Goal: Task Accomplishment & Management: Complete application form

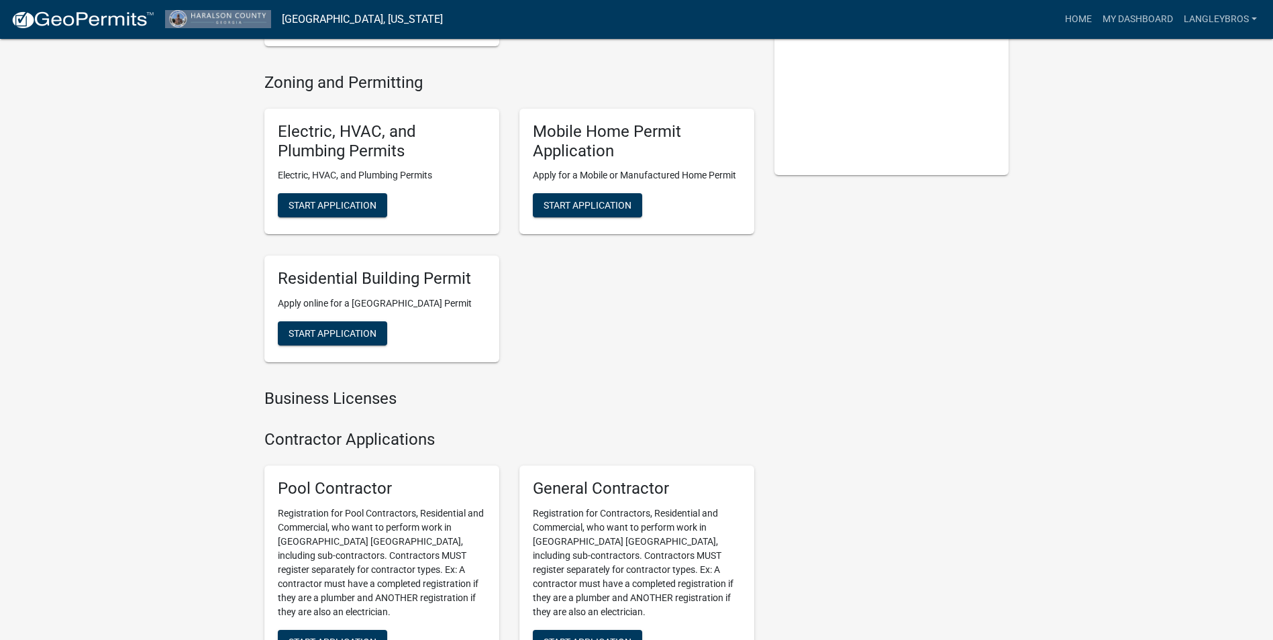
scroll to position [201, 0]
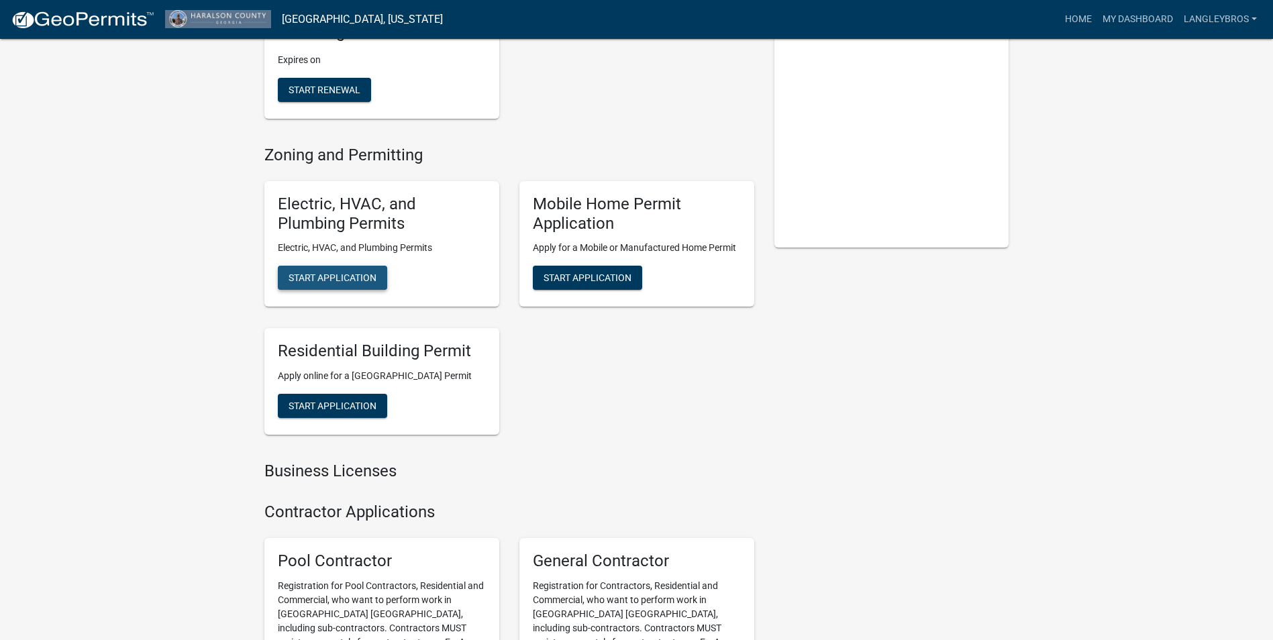
click at [344, 277] on span "Start Application" at bounding box center [333, 277] width 88 height 11
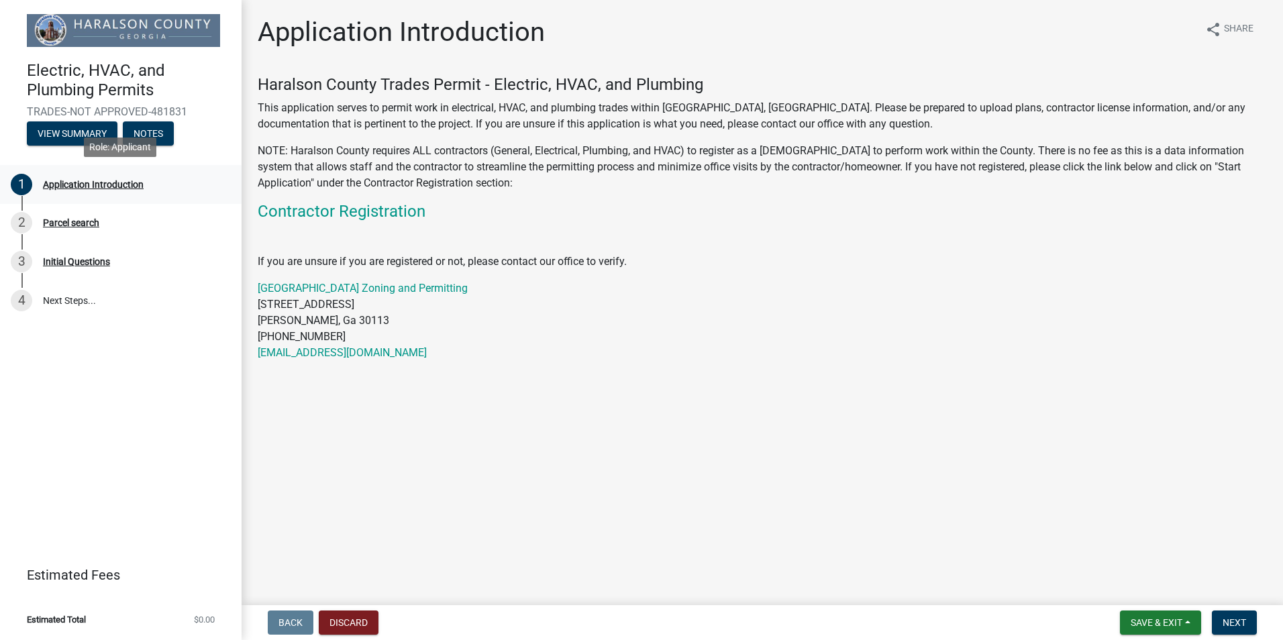
click at [107, 183] on div "Application Introduction" at bounding box center [93, 184] width 101 height 9
click at [1244, 617] on span "Next" at bounding box center [1234, 622] width 23 height 11
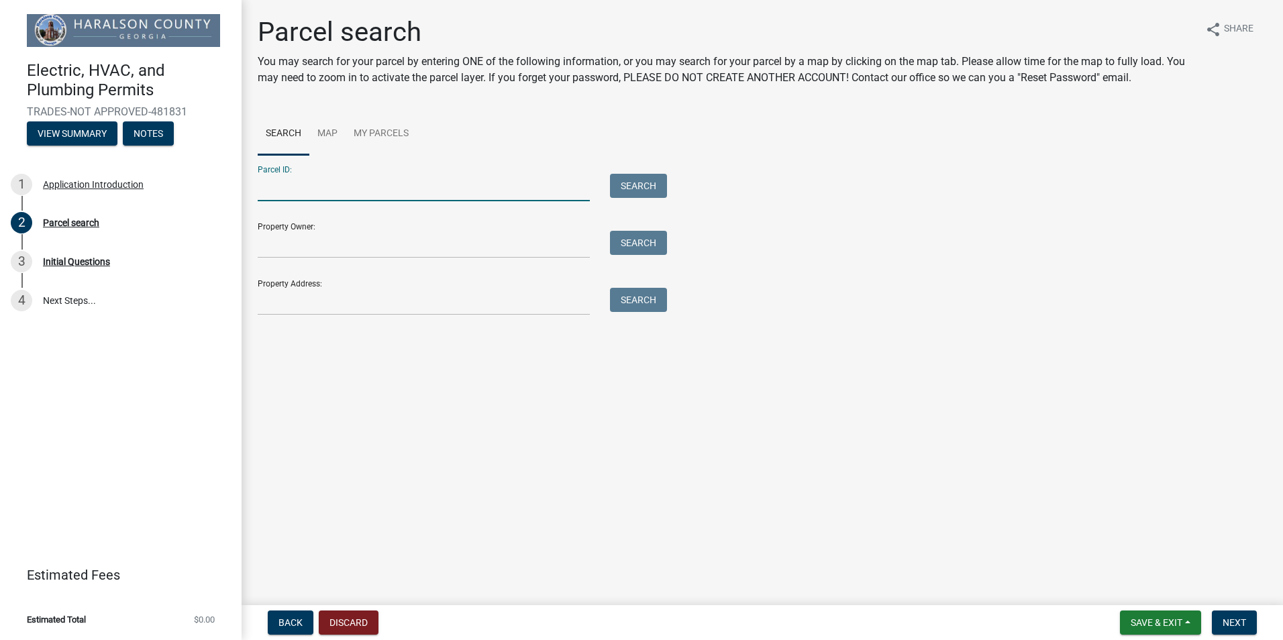
click at [295, 177] on input "Parcel ID:" at bounding box center [424, 188] width 332 height 28
type input "1532 U.S. HWY 90"
click at [638, 186] on button "Search" at bounding box center [638, 186] width 57 height 24
click at [370, 187] on input "1532 U.S. HWY 90" at bounding box center [424, 188] width 332 height 28
drag, startPoint x: 377, startPoint y: 190, endPoint x: 220, endPoint y: 179, distance: 156.8
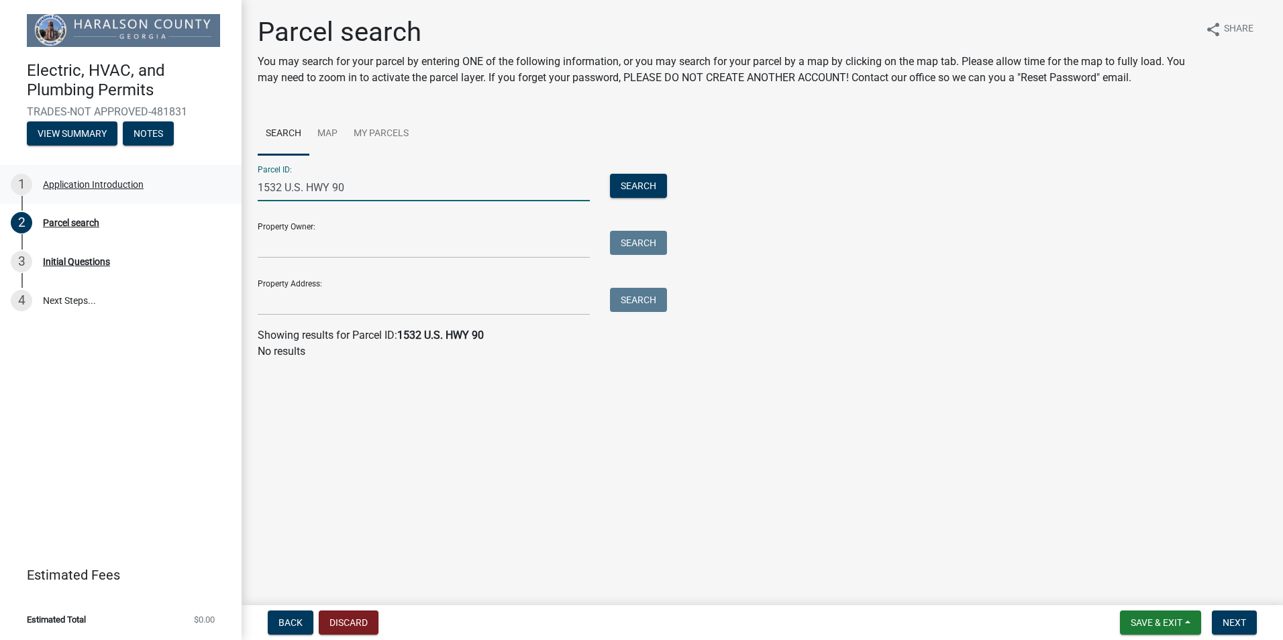
click at [220, 179] on div "Electric, HVAC, and Plumbing Permits TRADES-NOT APPROVED-481831 View Summary No…" at bounding box center [641, 320] width 1283 height 640
click at [320, 300] on input "Property Address:" at bounding box center [424, 302] width 332 height 28
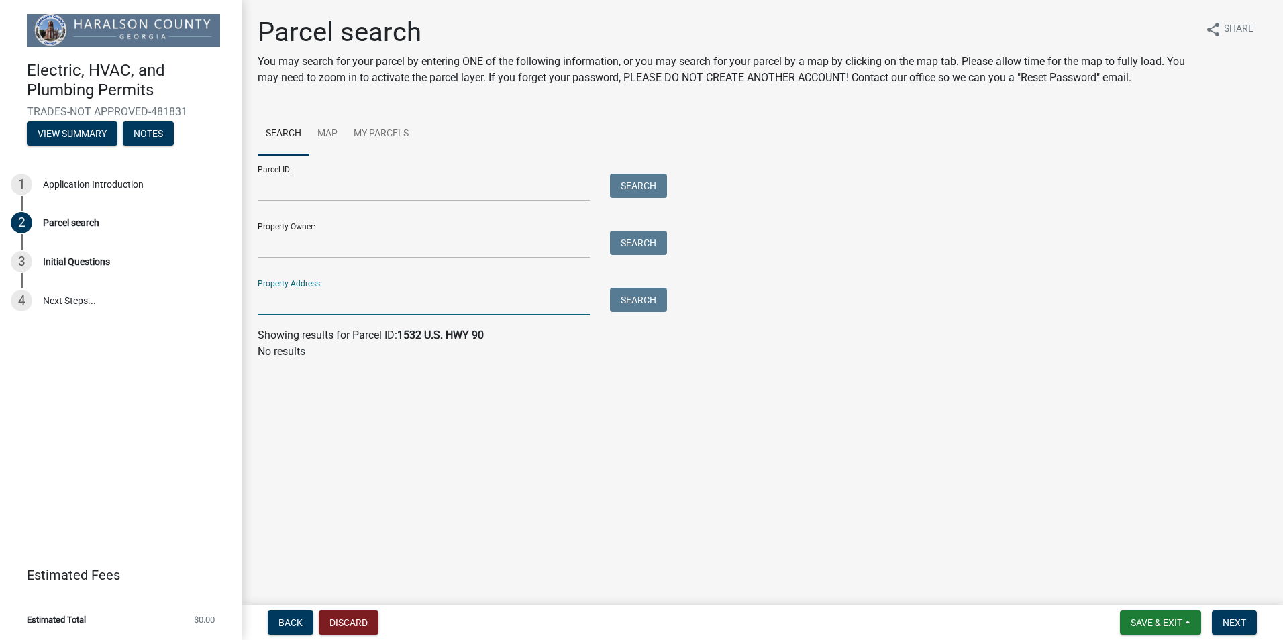
paste input "1532 U.S. HWY 90"
click at [647, 306] on button "Search" at bounding box center [638, 300] width 57 height 24
click at [412, 301] on input "1532 U.S. HWY 90" at bounding box center [424, 302] width 332 height 28
click at [622, 302] on button "Search" at bounding box center [638, 300] width 57 height 24
click at [303, 301] on input "1532 U.S. HWY 90 [GEOGRAPHIC_DATA] ga" at bounding box center [424, 302] width 332 height 28
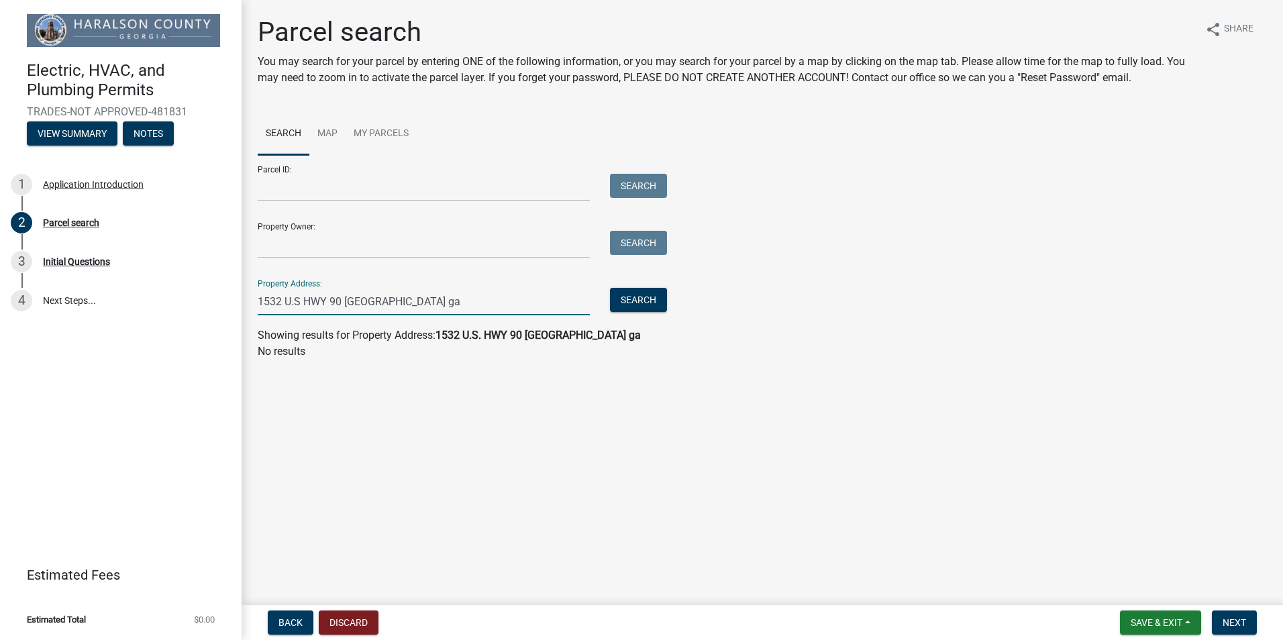
click at [291, 301] on input "1532 U.S HWY 90 [GEOGRAPHIC_DATA] ga" at bounding box center [424, 302] width 332 height 28
click at [630, 309] on button "Search" at bounding box center [638, 300] width 57 height 24
drag, startPoint x: 428, startPoint y: 304, endPoint x: 342, endPoint y: 297, distance: 86.2
click at [342, 297] on input "1532 US HWY 90 [GEOGRAPHIC_DATA] ga" at bounding box center [424, 302] width 332 height 28
type input "1532 US HWY 90"
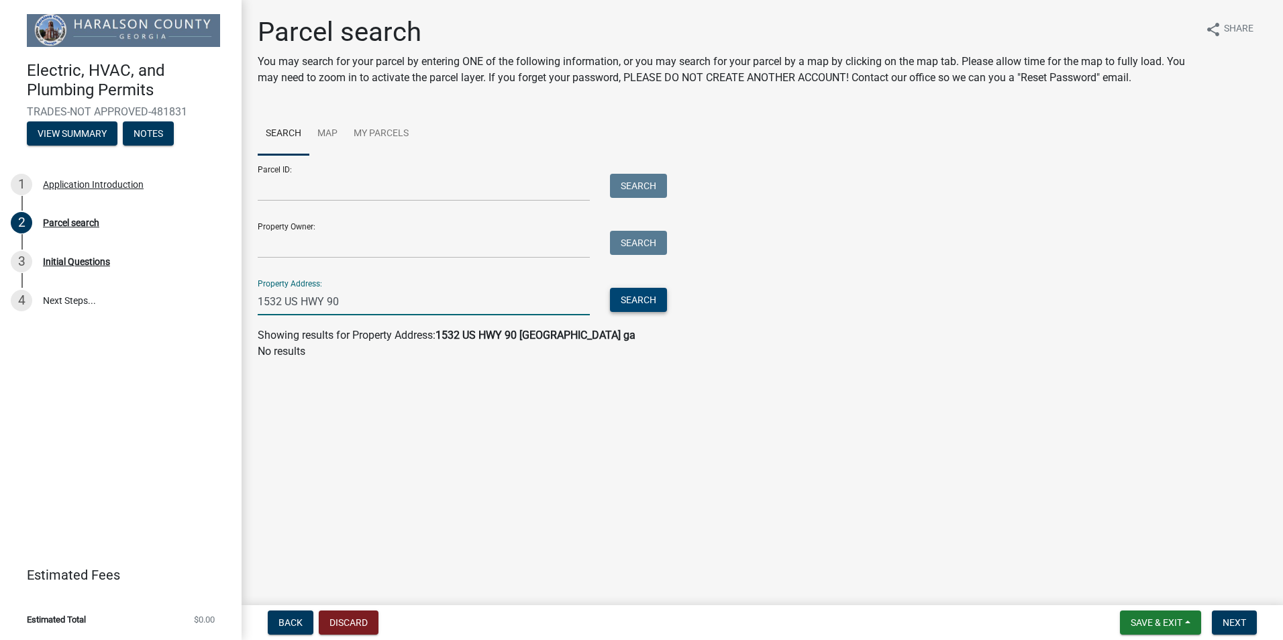
click at [660, 298] on button "Search" at bounding box center [638, 300] width 57 height 24
drag, startPoint x: 343, startPoint y: 299, endPoint x: 253, endPoint y: 301, distance: 90.0
click at [253, 301] on div "1532 US HWY 90" at bounding box center [424, 302] width 352 height 28
click at [330, 132] on link "Map" at bounding box center [327, 134] width 36 height 43
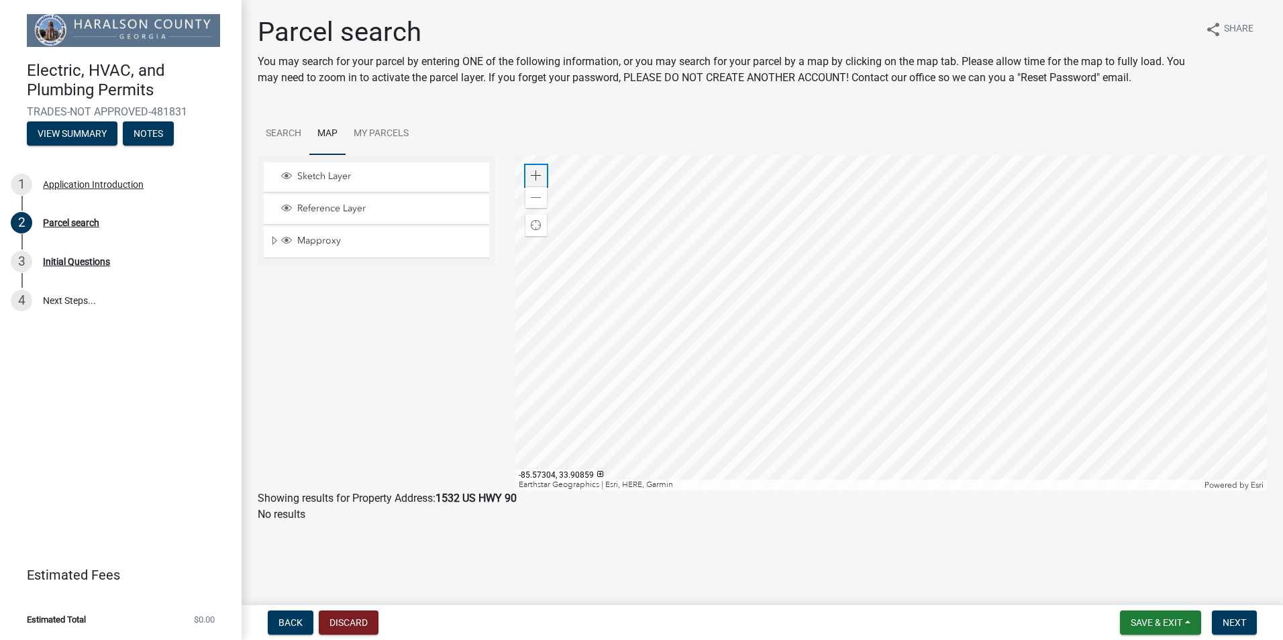
click at [533, 174] on span at bounding box center [536, 175] width 11 height 11
click at [1056, 352] on div at bounding box center [891, 323] width 752 height 336
click at [903, 183] on div at bounding box center [891, 323] width 752 height 336
click at [1061, 260] on div at bounding box center [891, 323] width 752 height 336
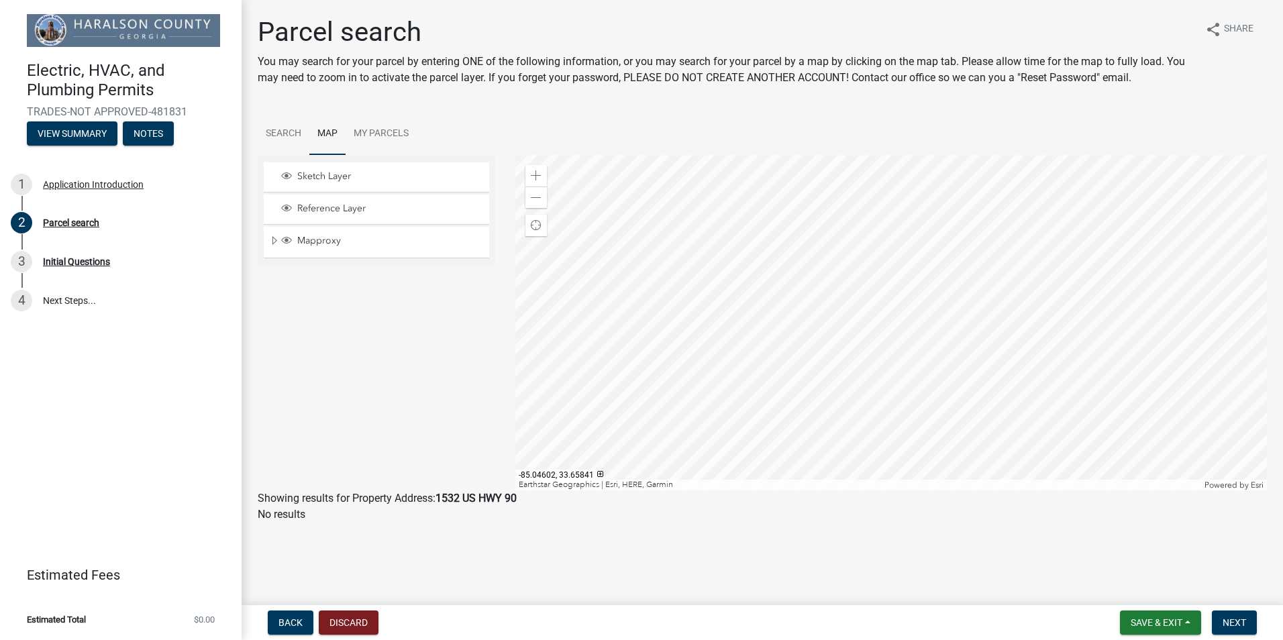
click at [987, 346] on div at bounding box center [891, 323] width 752 height 336
click at [954, 421] on div at bounding box center [891, 323] width 752 height 336
click at [921, 351] on div at bounding box center [891, 323] width 752 height 336
click at [960, 336] on div at bounding box center [891, 323] width 752 height 336
click at [787, 155] on div at bounding box center [891, 323] width 752 height 336
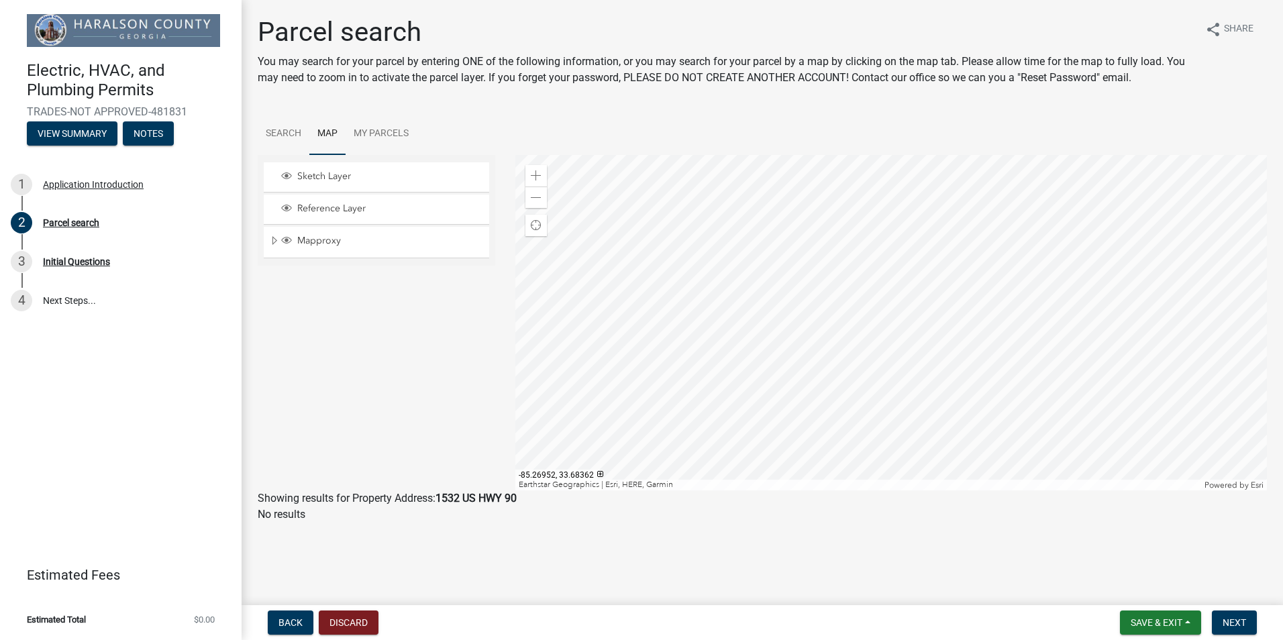
click at [1090, 181] on div at bounding box center [891, 323] width 752 height 336
click at [545, 199] on div "Zoom out" at bounding box center [536, 197] width 21 height 21
click at [604, 403] on div at bounding box center [891, 323] width 752 height 336
click at [873, 409] on div at bounding box center [891, 323] width 752 height 336
click at [651, 266] on div at bounding box center [891, 323] width 752 height 336
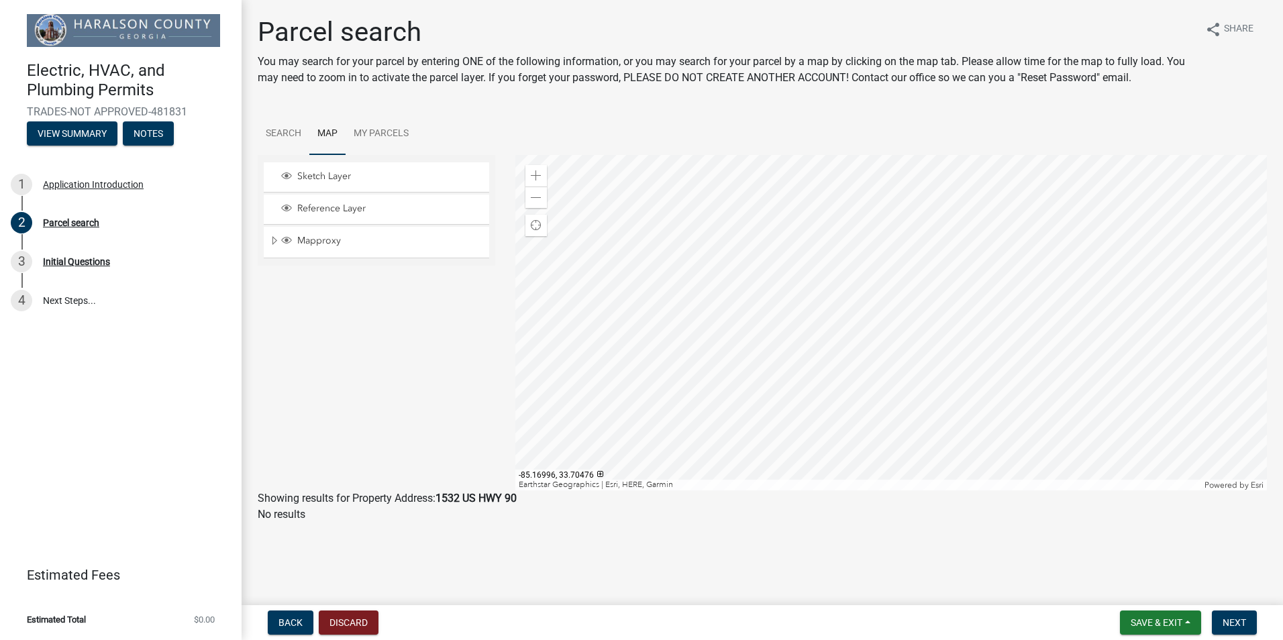
click at [711, 191] on div at bounding box center [891, 323] width 752 height 336
click at [619, 303] on div at bounding box center [891, 323] width 752 height 336
click at [290, 619] on span "Back" at bounding box center [291, 622] width 24 height 11
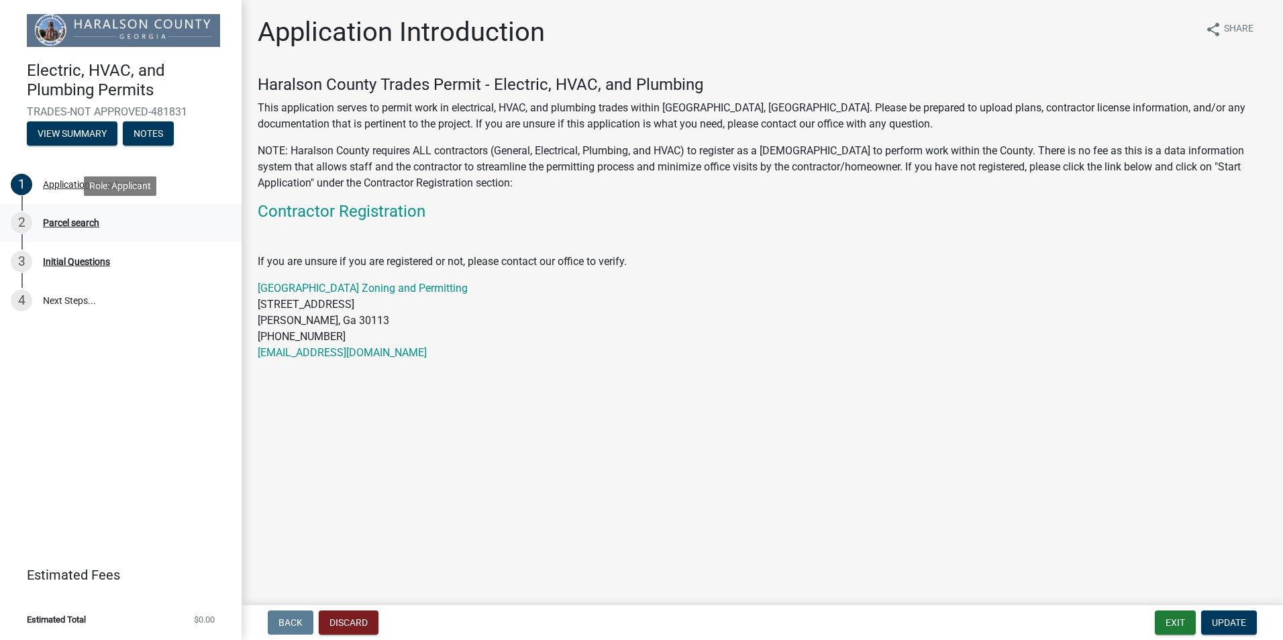
click at [82, 223] on div "Parcel search" at bounding box center [71, 222] width 56 height 9
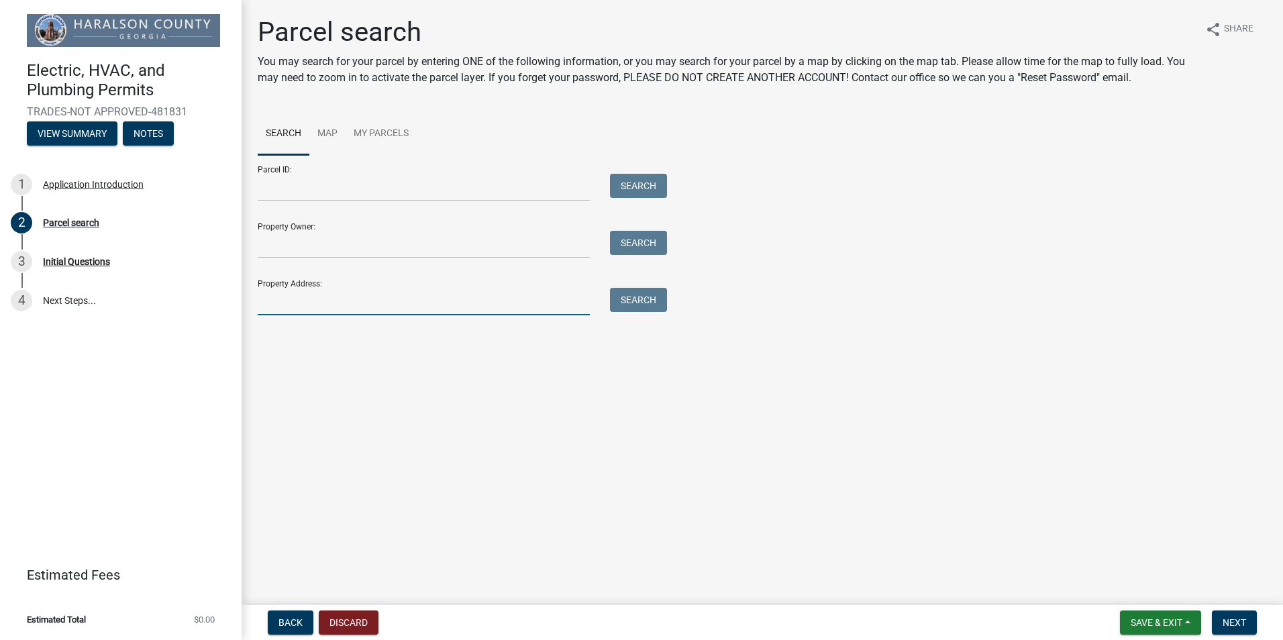
click at [325, 301] on input "Property Address:" at bounding box center [424, 302] width 332 height 28
click at [630, 297] on button "Search" at bounding box center [638, 300] width 57 height 24
click at [410, 302] on input "1532 U.S HWY 78" at bounding box center [424, 302] width 332 height 28
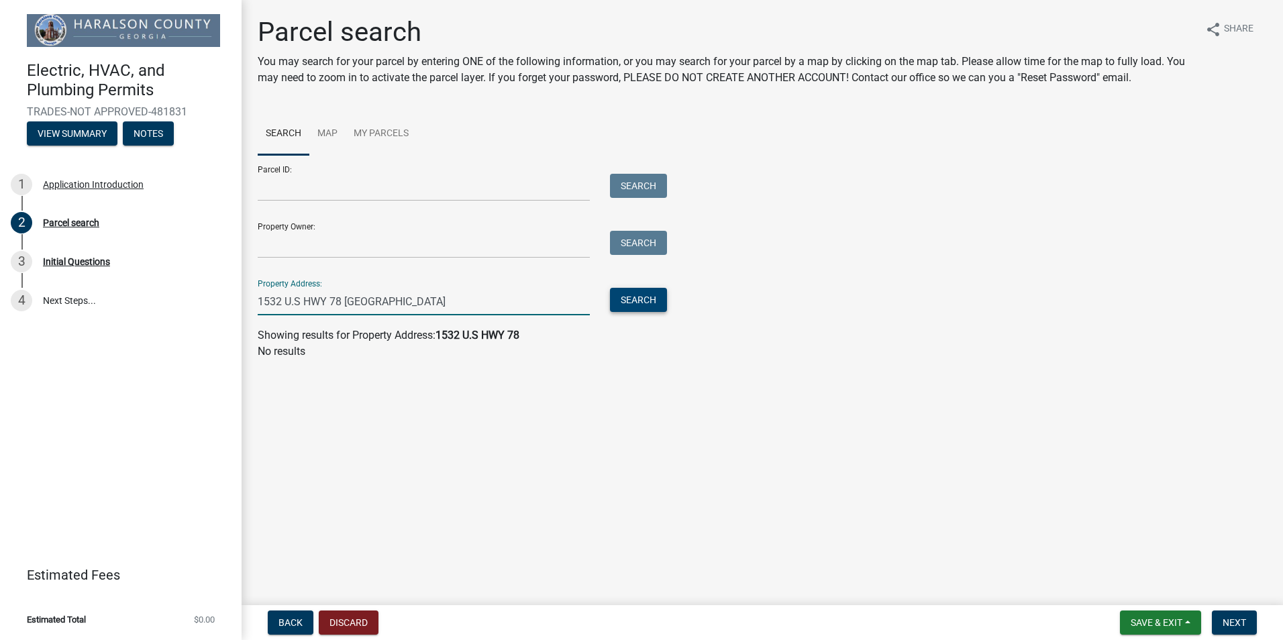
type input "1532 U.S HWY 78 [GEOGRAPHIC_DATA]"
click at [650, 307] on button "Search" at bounding box center [638, 300] width 57 height 24
drag, startPoint x: 428, startPoint y: 304, endPoint x: 219, endPoint y: 300, distance: 209.4
click at [219, 300] on div "Electric, HVAC, and Plumbing Permits TRADES-NOT APPROVED-481831 View Summary No…" at bounding box center [641, 320] width 1283 height 640
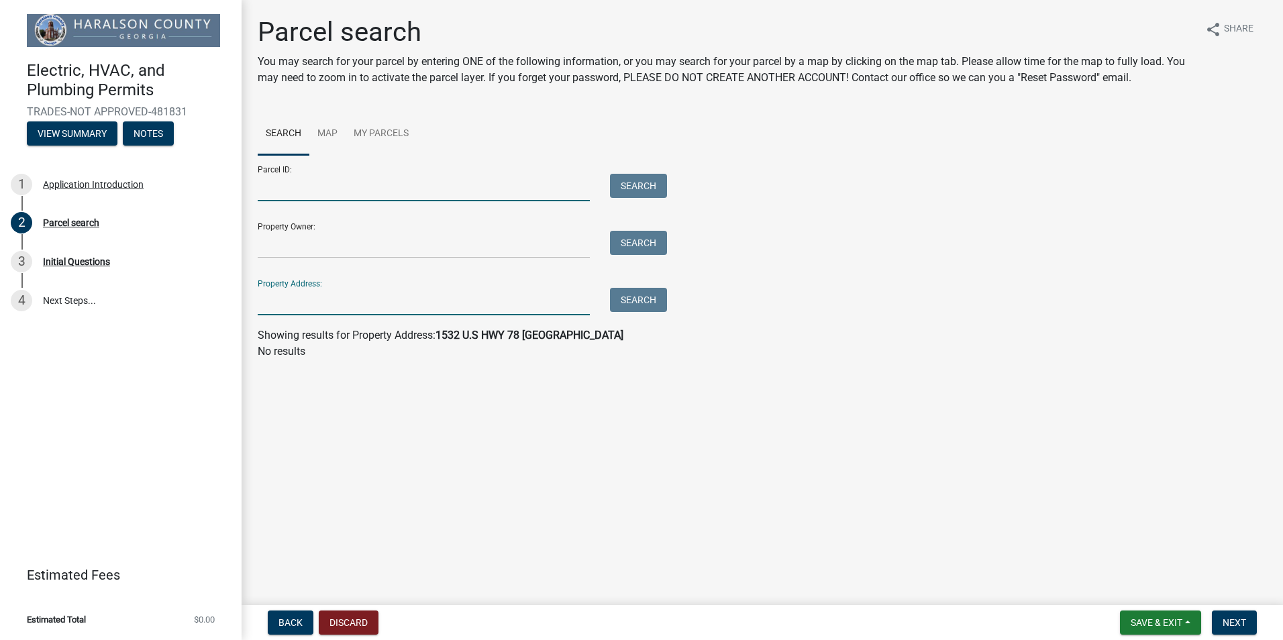
click at [411, 181] on input "Parcel ID:" at bounding box center [424, 188] width 332 height 28
type input "TA11-0029"
click at [640, 187] on button "Search" at bounding box center [638, 186] width 57 height 24
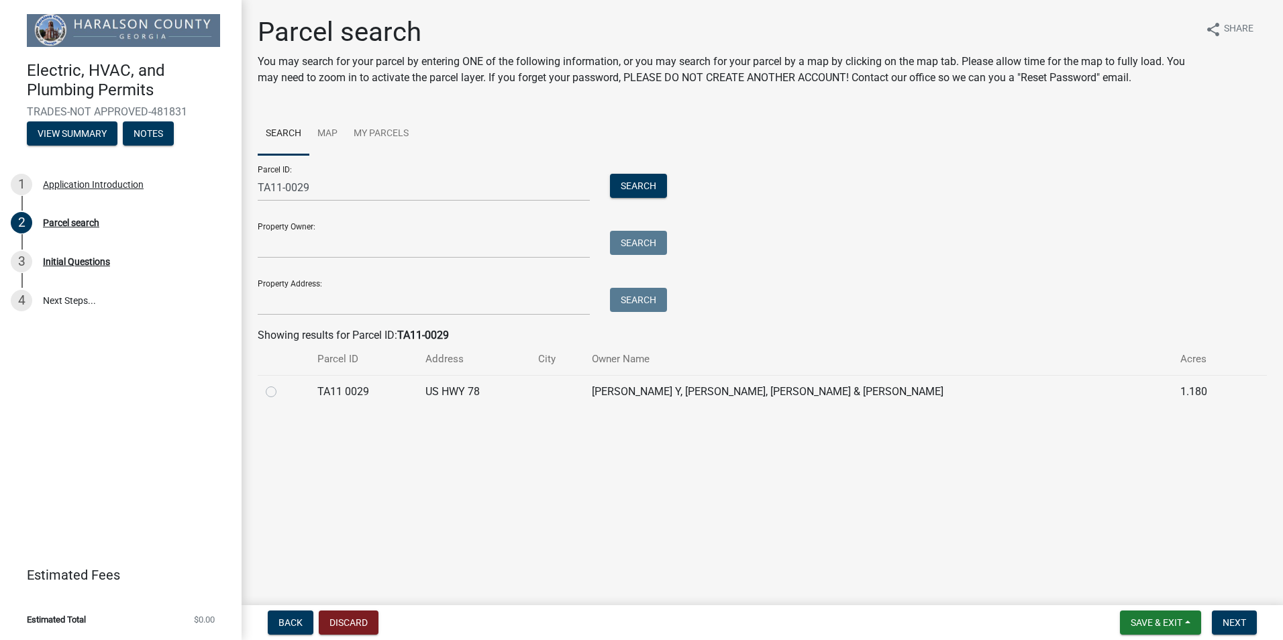
click at [282, 384] on label at bounding box center [282, 384] width 0 height 0
click at [282, 391] on 0029 "radio" at bounding box center [286, 388] width 9 height 9
radio 0029 "true"
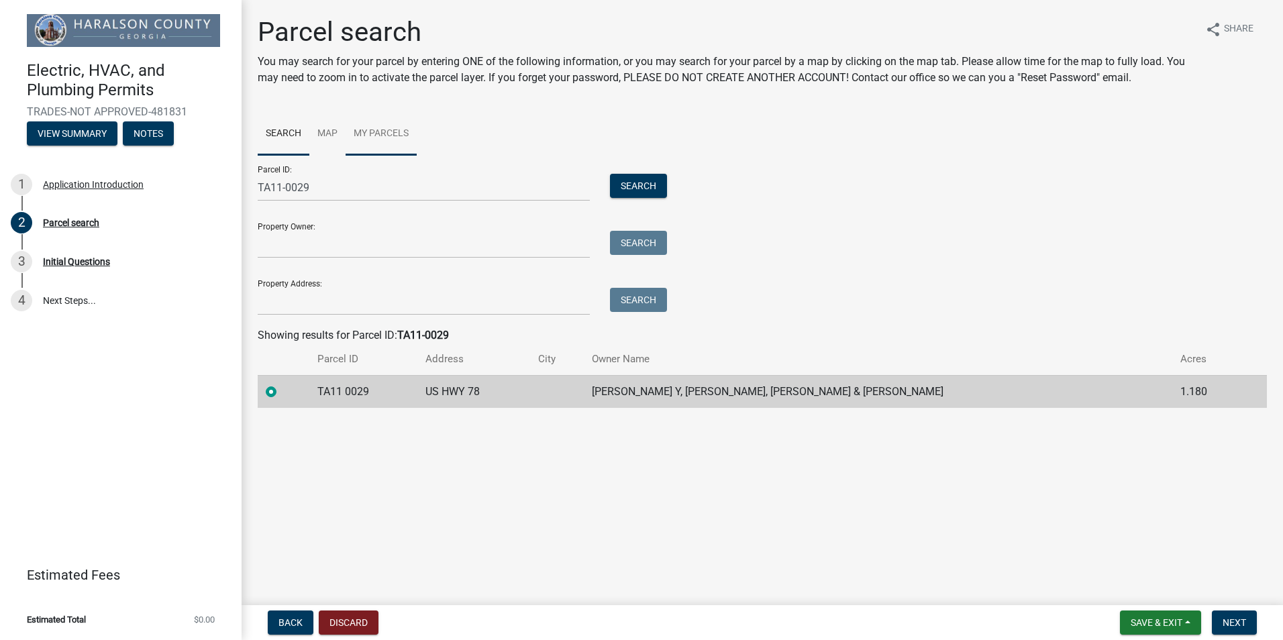
click at [398, 131] on link "My Parcels" at bounding box center [381, 134] width 71 height 43
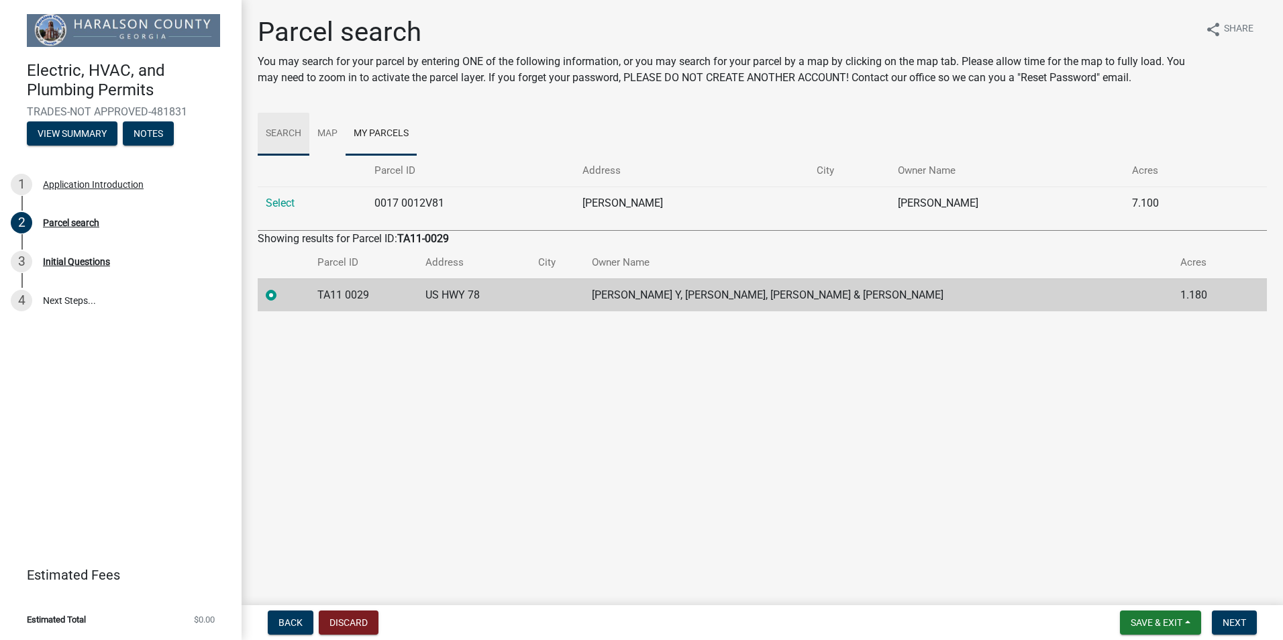
click at [285, 128] on link "Search" at bounding box center [284, 134] width 52 height 43
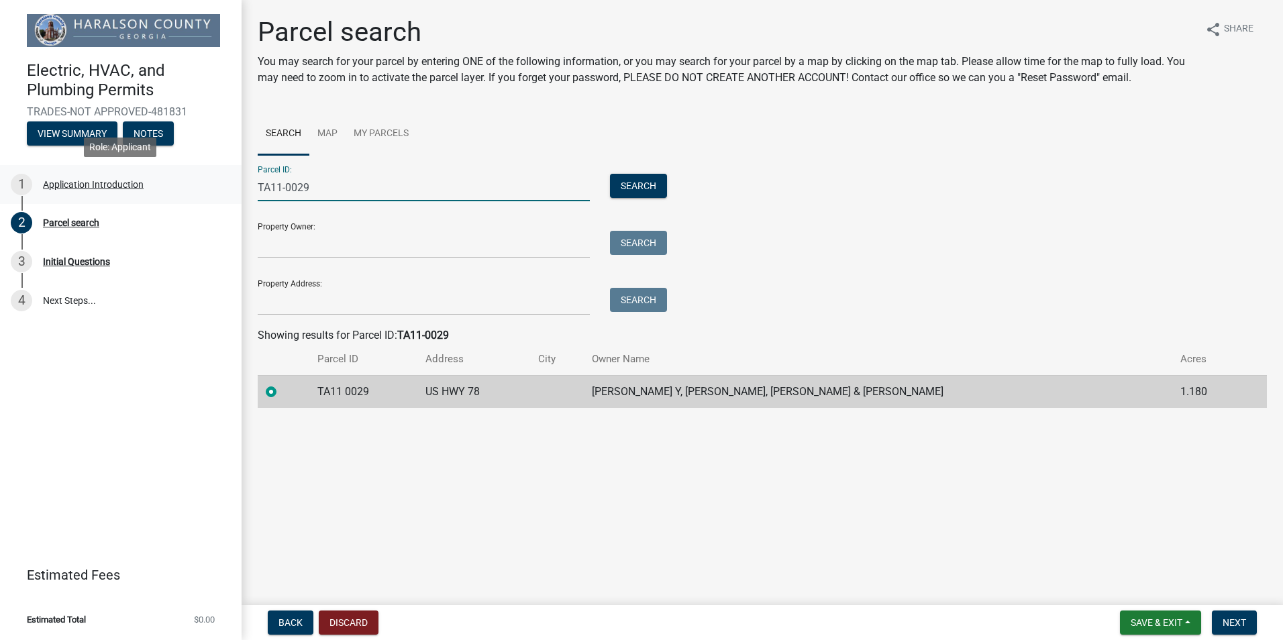
drag, startPoint x: 317, startPoint y: 182, endPoint x: 195, endPoint y: 185, distance: 122.9
click at [195, 185] on div "Electric, HVAC, and Plumbing Permits TRADES-NOT APPROVED-481831 View Summary No…" at bounding box center [641, 320] width 1283 height 640
type input "00340010"
click at [634, 186] on button "Search" at bounding box center [638, 186] width 57 height 24
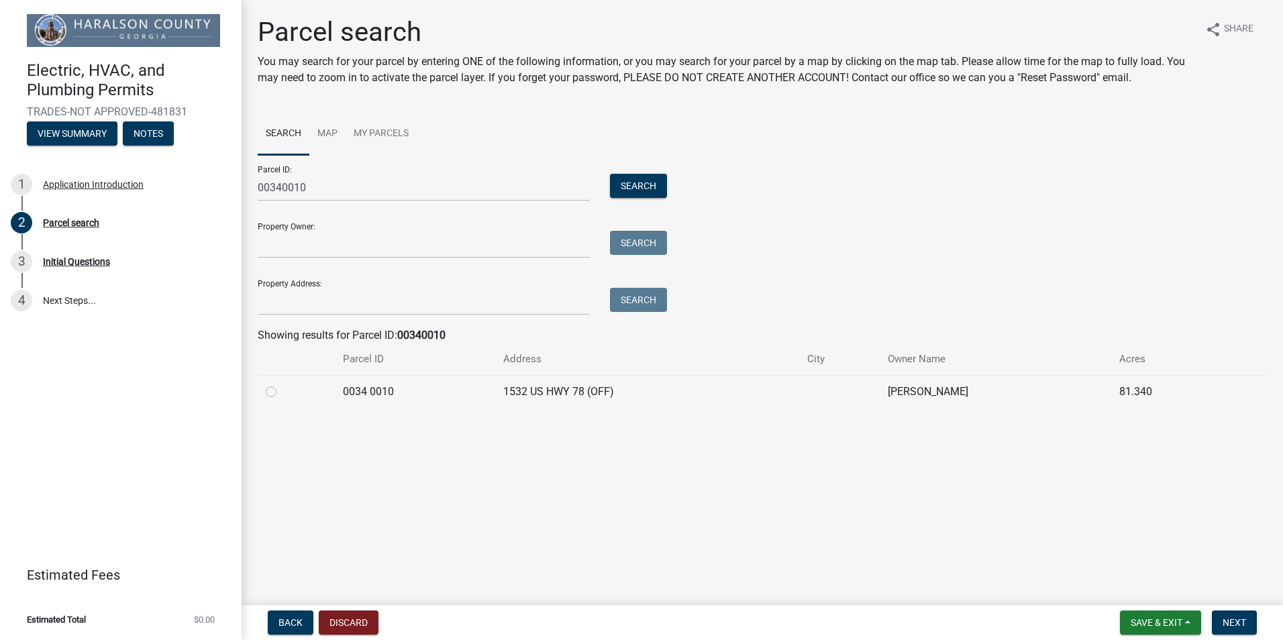
click at [282, 384] on label at bounding box center [282, 384] width 0 height 0
click at [282, 393] on 0010 "radio" at bounding box center [286, 388] width 9 height 9
radio 0010 "true"
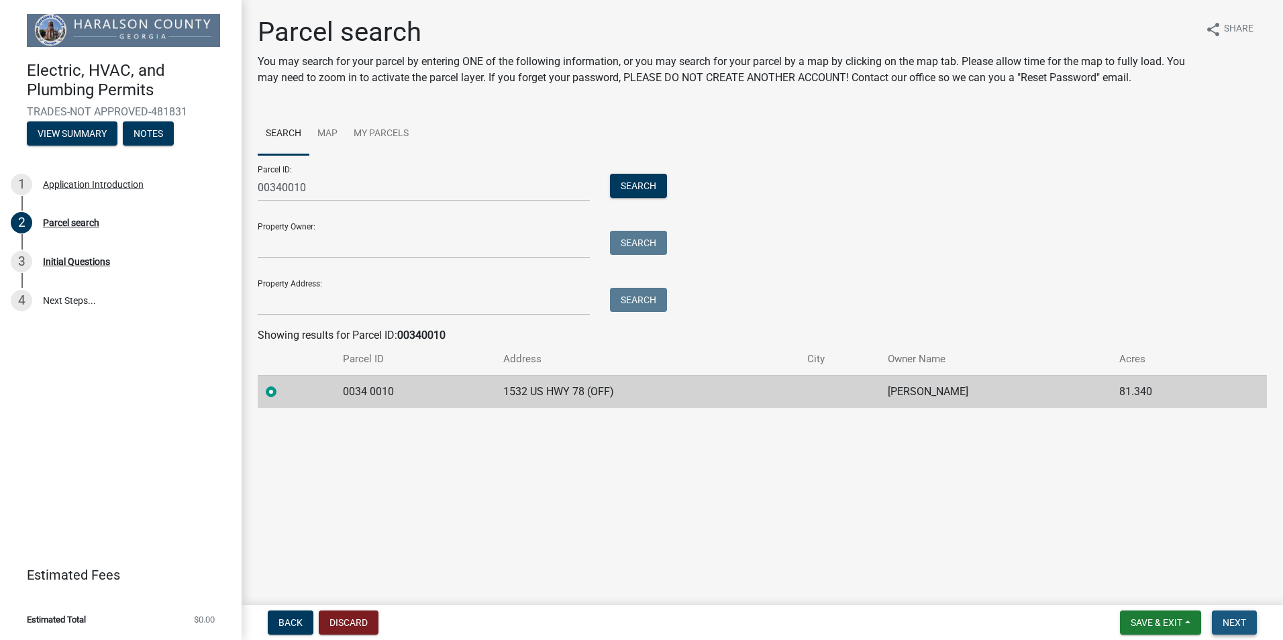
click at [1236, 625] on span "Next" at bounding box center [1234, 622] width 23 height 11
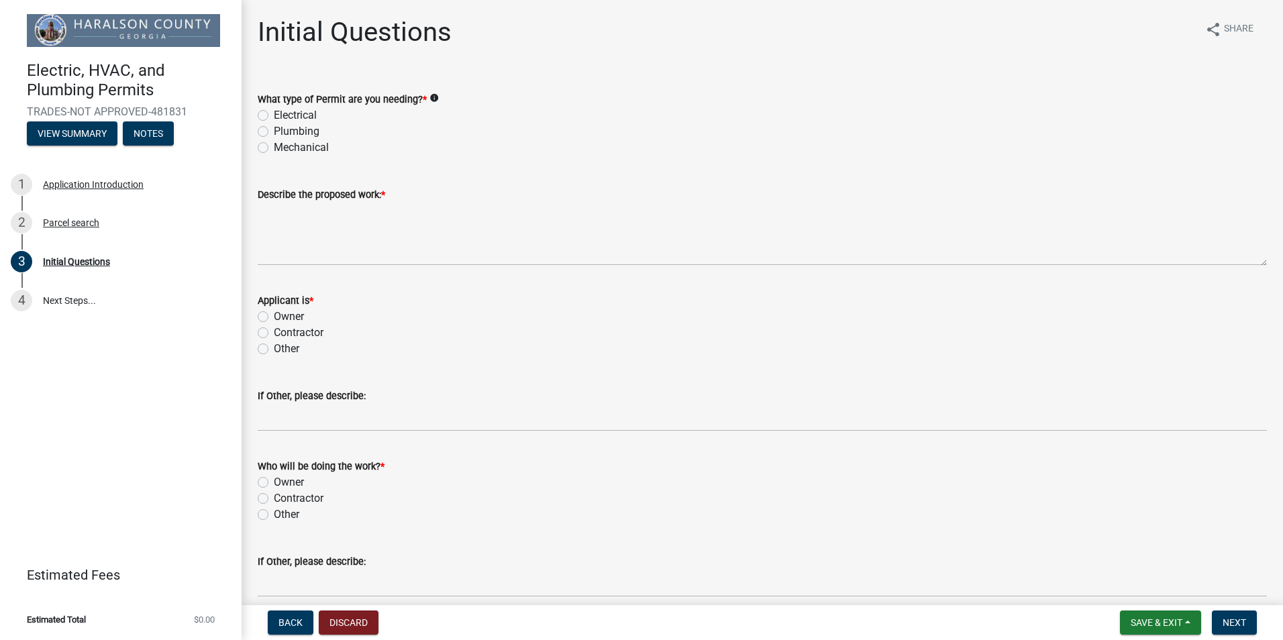
click at [274, 135] on label "Plumbing" at bounding box center [297, 131] width 46 height 16
click at [274, 132] on input "Plumbing" at bounding box center [278, 127] width 9 height 9
radio input "true"
click at [274, 333] on label "Contractor" at bounding box center [299, 333] width 50 height 16
click at [274, 333] on input "Contractor" at bounding box center [278, 329] width 9 height 9
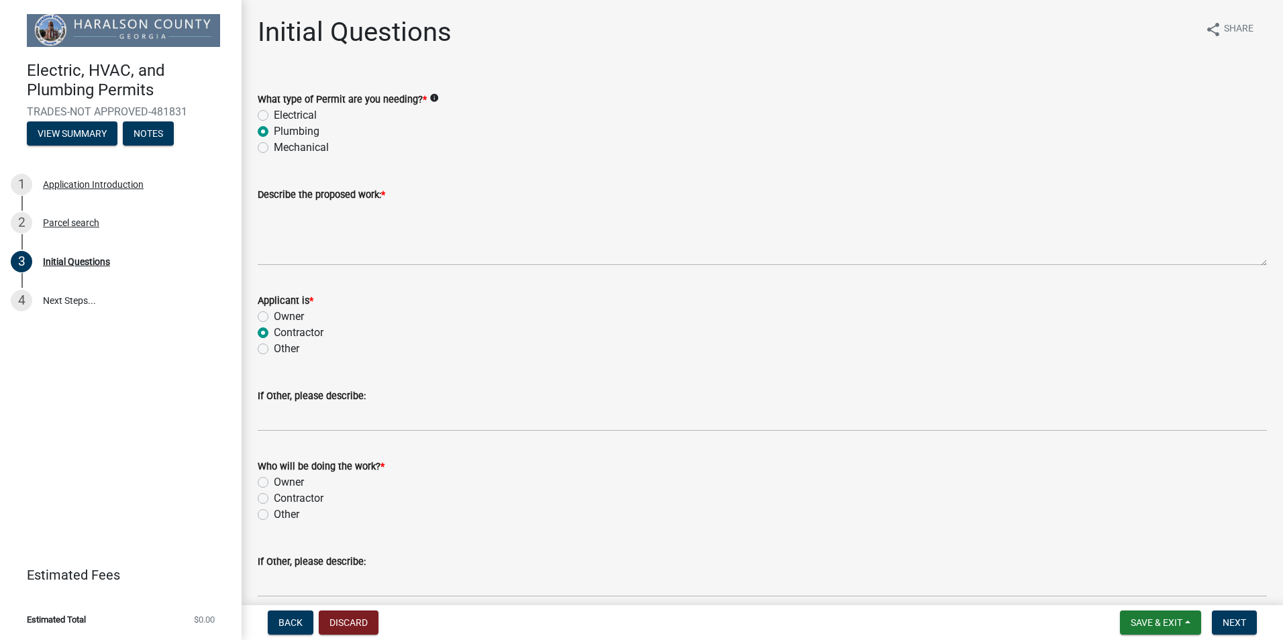
radio input "true"
click at [274, 498] on label "Contractor" at bounding box center [299, 499] width 50 height 16
click at [274, 498] on input "Contractor" at bounding box center [278, 495] width 9 height 9
radio input "true"
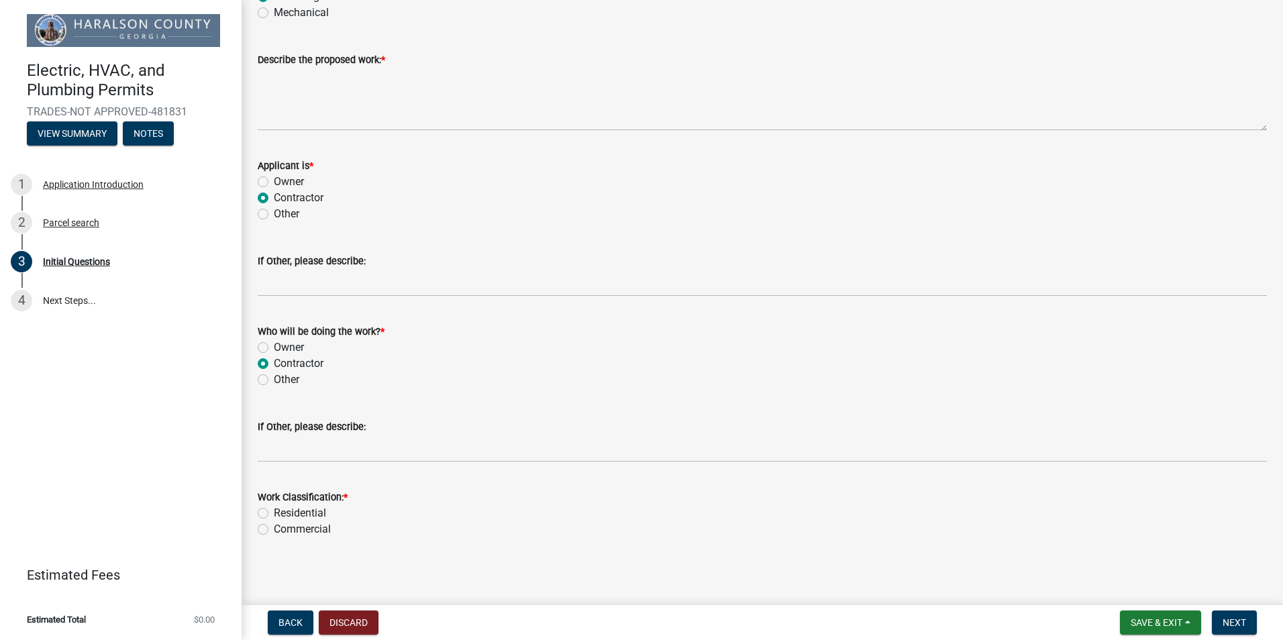
scroll to position [137, 0]
click at [274, 512] on label "Residential" at bounding box center [300, 511] width 52 height 16
click at [274, 512] on input "Residential" at bounding box center [278, 507] width 9 height 9
radio input "true"
click at [1244, 621] on span "Next" at bounding box center [1234, 622] width 23 height 11
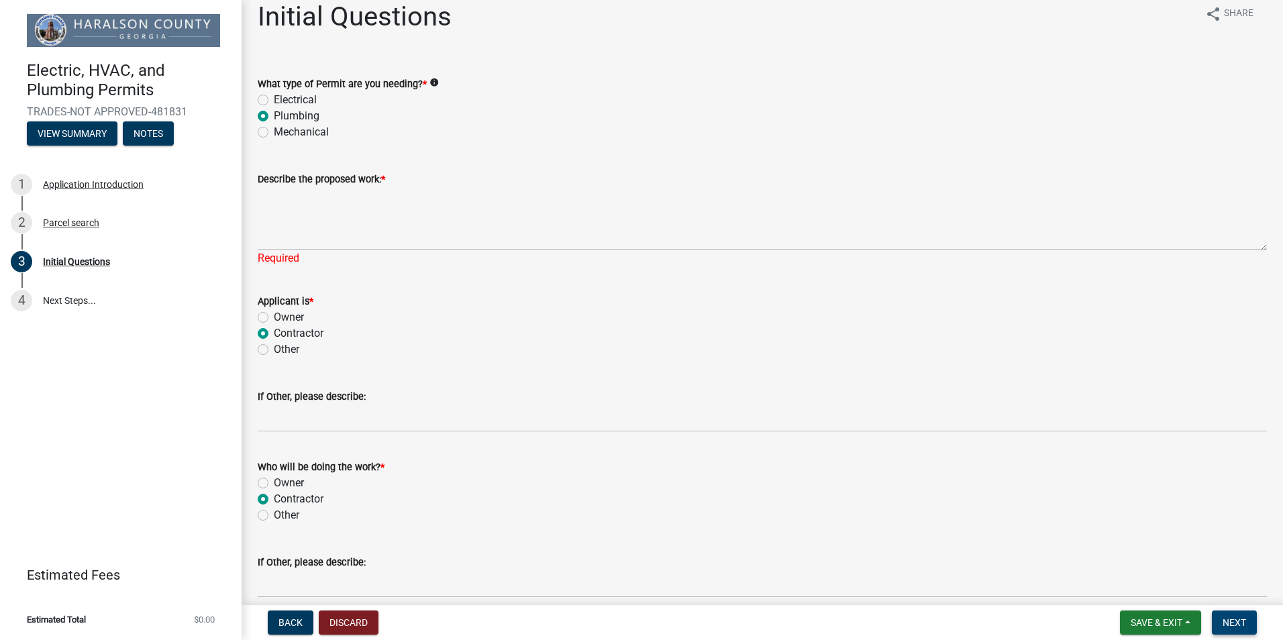
scroll to position [0, 0]
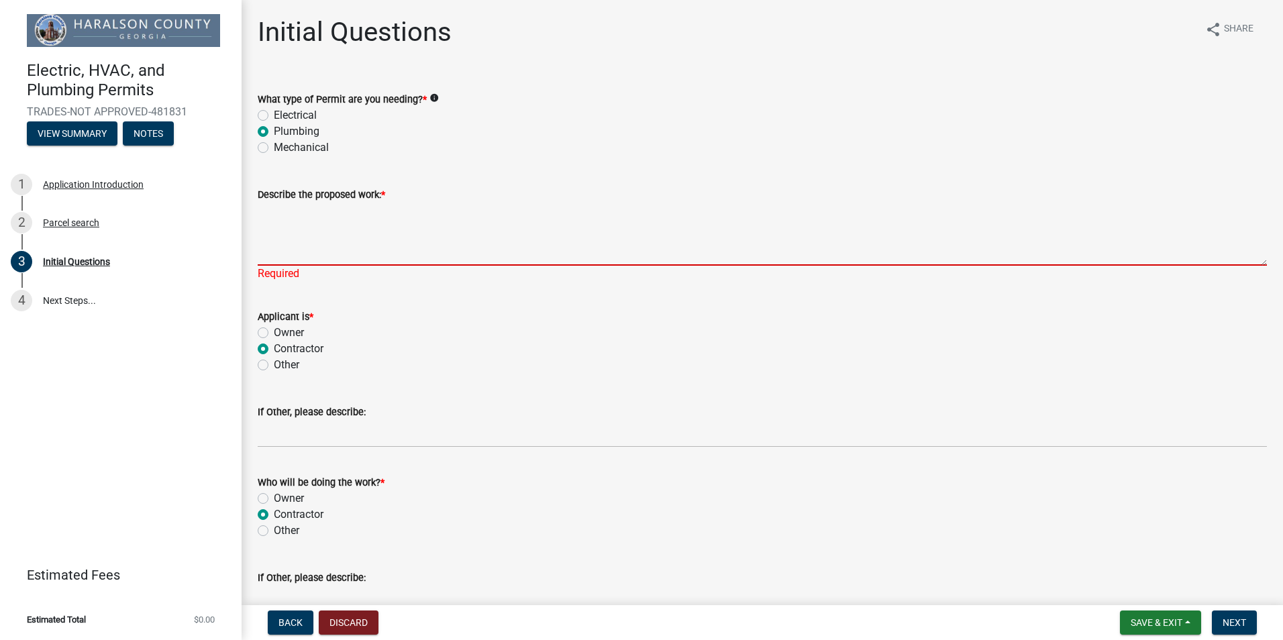
click at [299, 248] on textarea "Describe the proposed work: *" at bounding box center [762, 234] width 1009 height 63
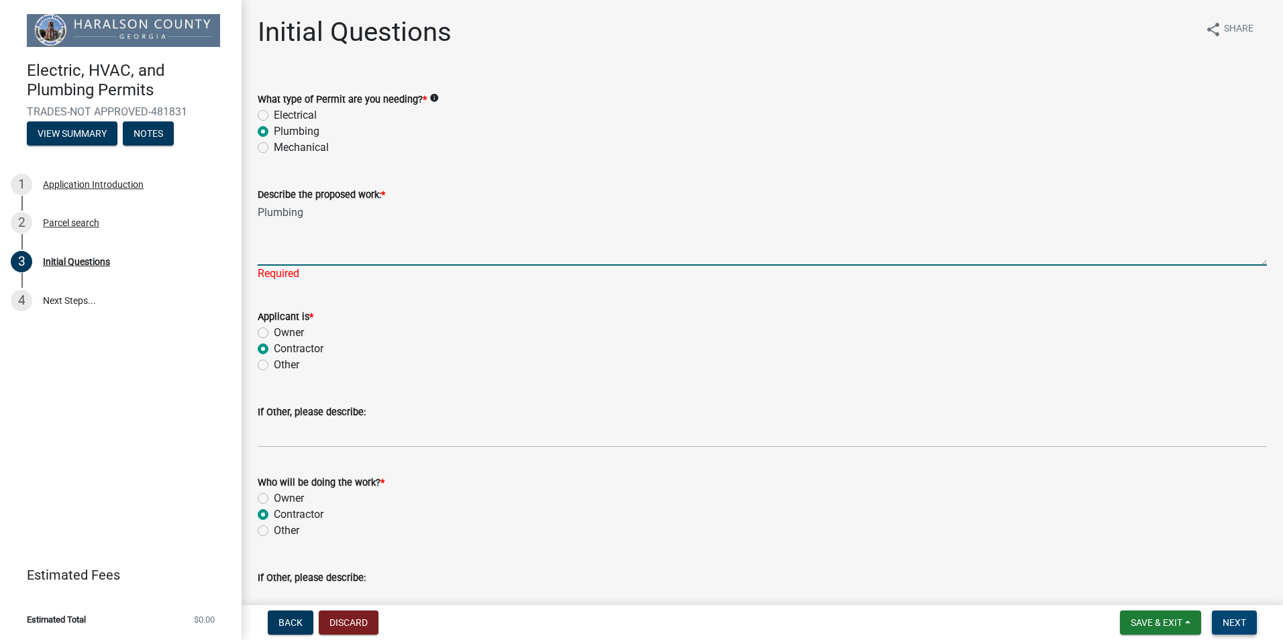
type textarea "Plumbing"
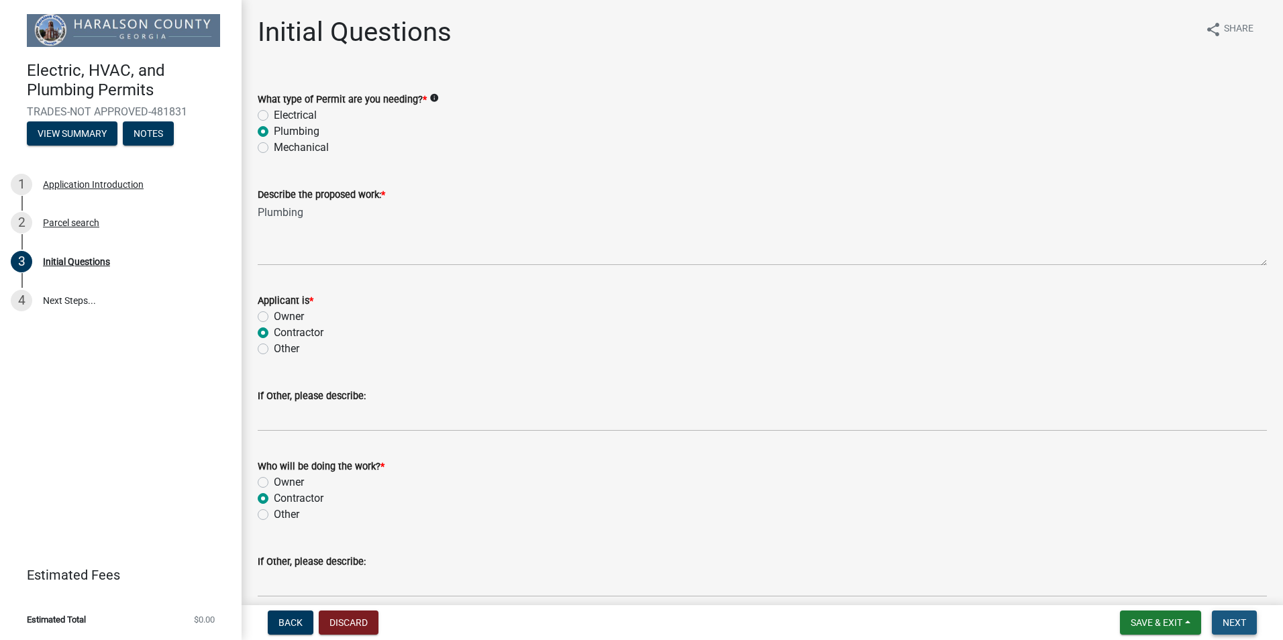
click at [1244, 629] on button "Next" at bounding box center [1234, 623] width 45 height 24
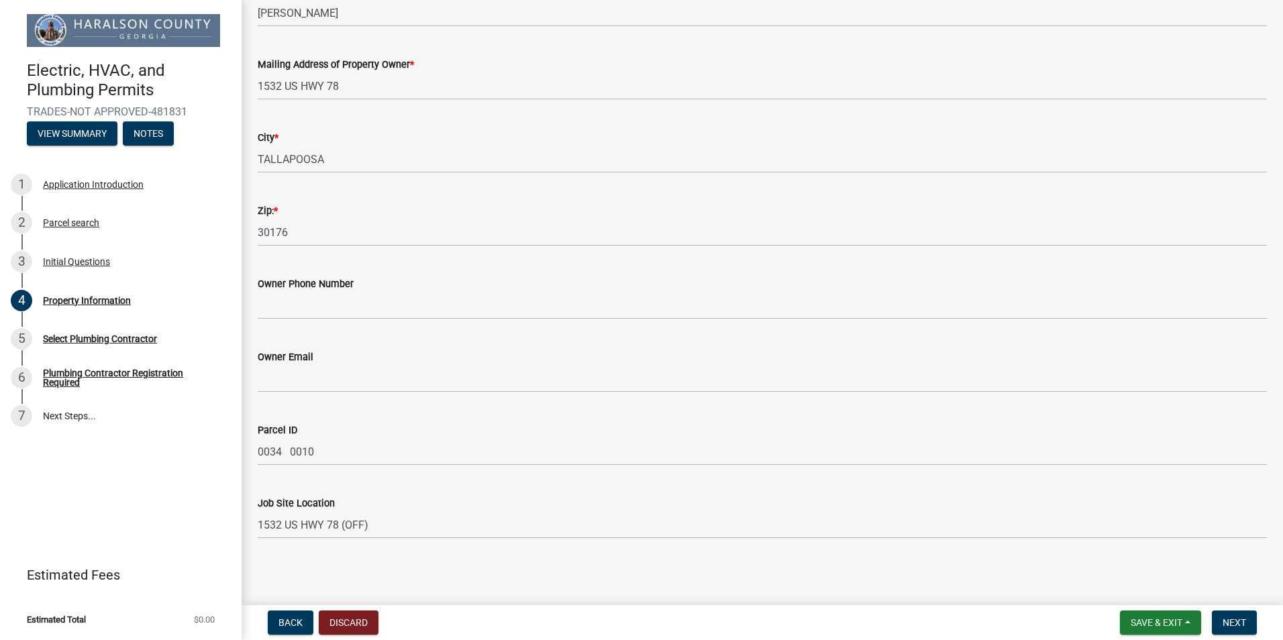
scroll to position [143, 0]
click at [1248, 624] on button "Next" at bounding box center [1234, 623] width 45 height 24
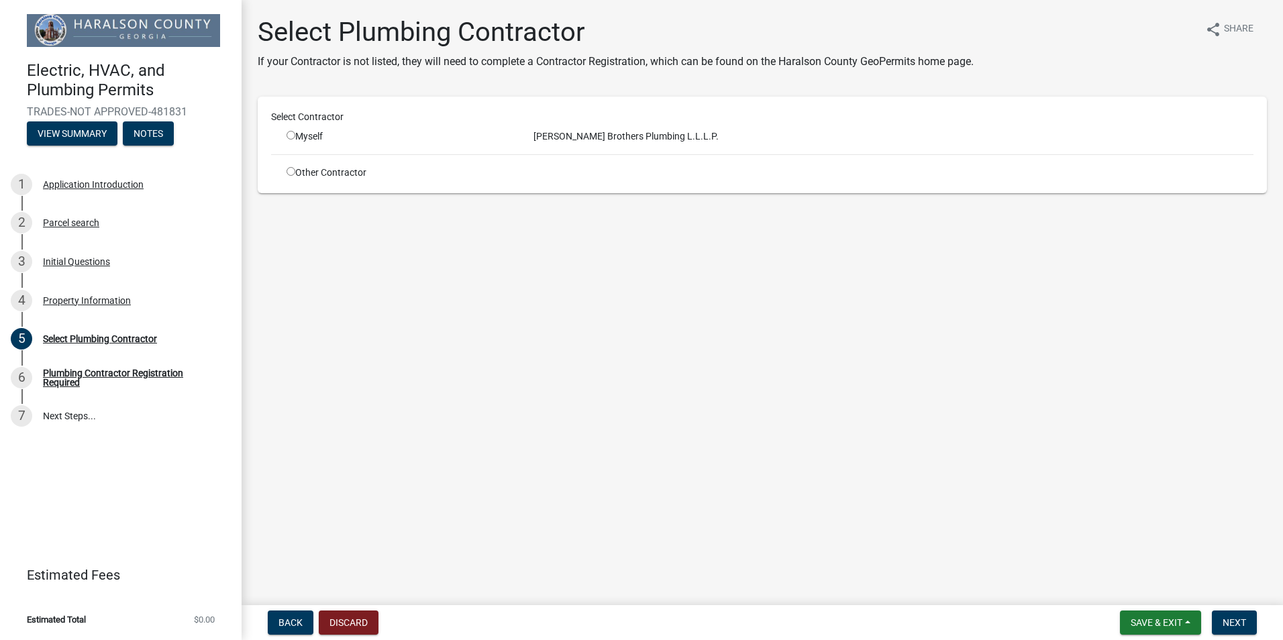
click at [293, 134] on input "radio" at bounding box center [291, 135] width 9 height 9
radio input "true"
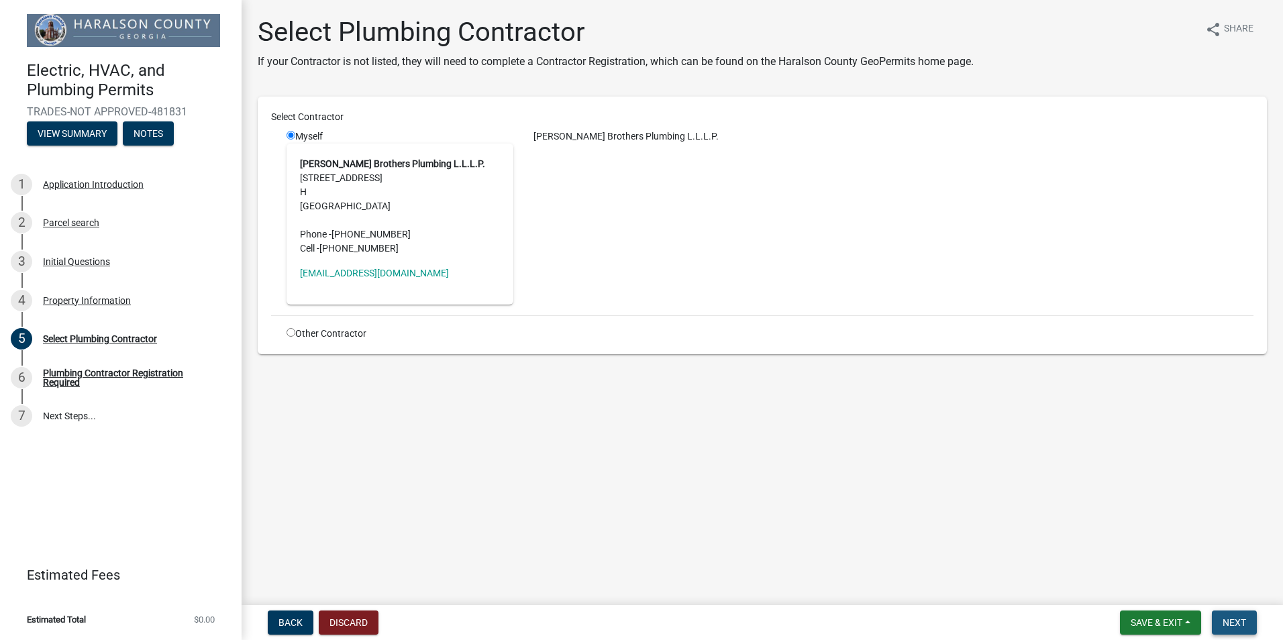
click at [1248, 622] on button "Next" at bounding box center [1234, 623] width 45 height 24
